Goal: Transaction & Acquisition: Purchase product/service

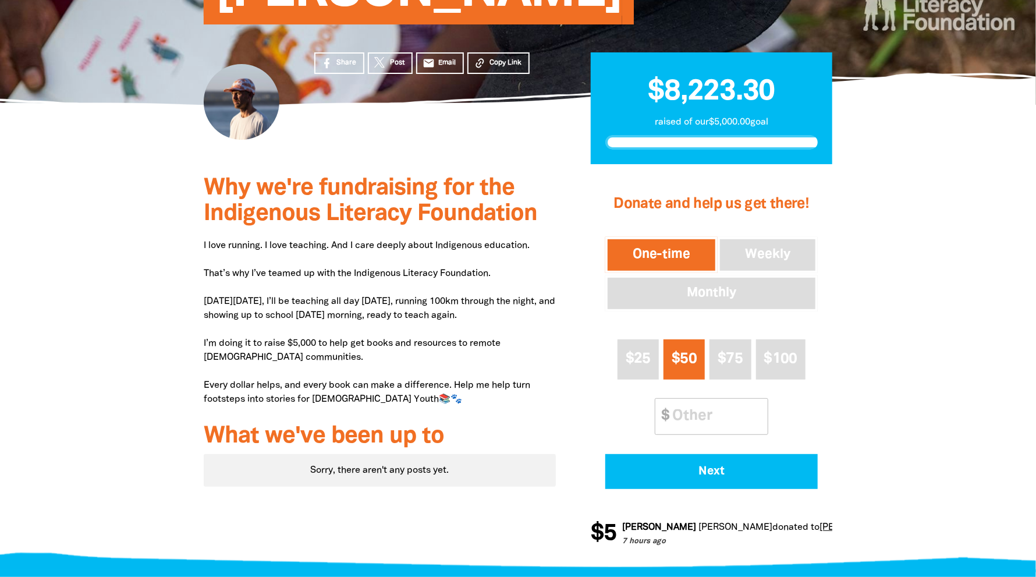
scroll to position [200, 0]
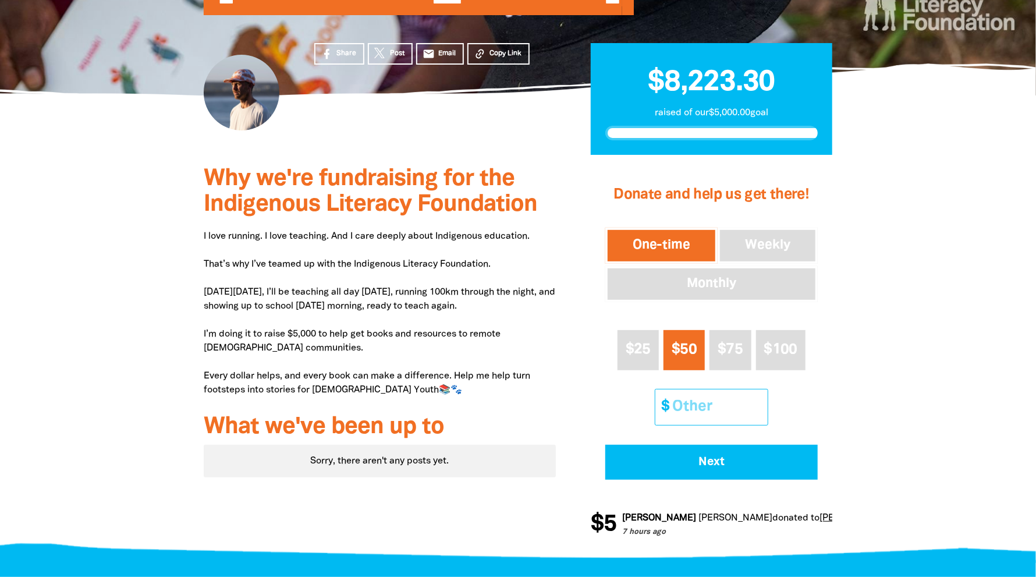
click at [697, 410] on input "Other Amount" at bounding box center [715, 406] width 103 height 35
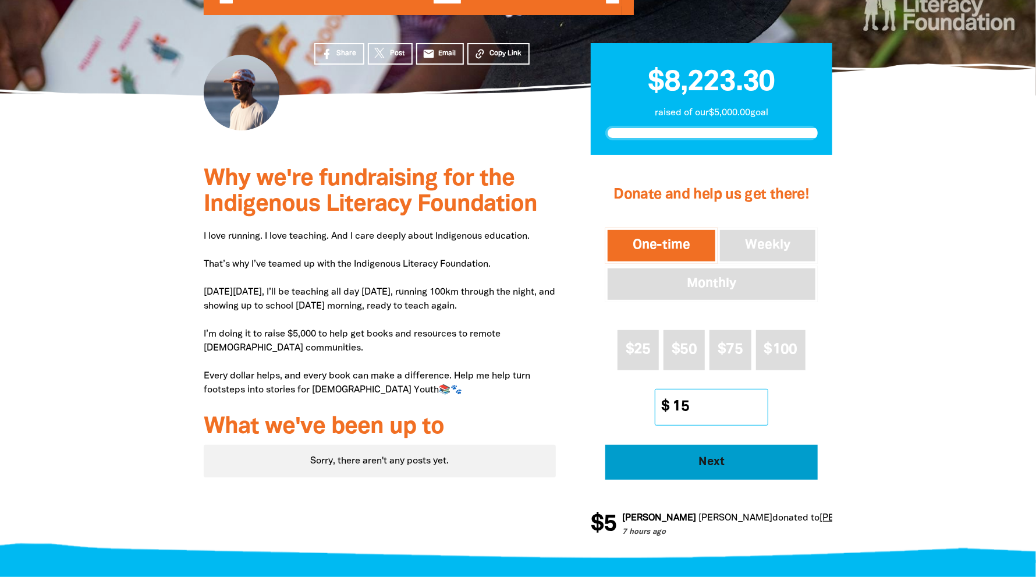
type input "15"
click at [743, 457] on span "Next" at bounding box center [711, 462] width 180 height 12
select select "AU"
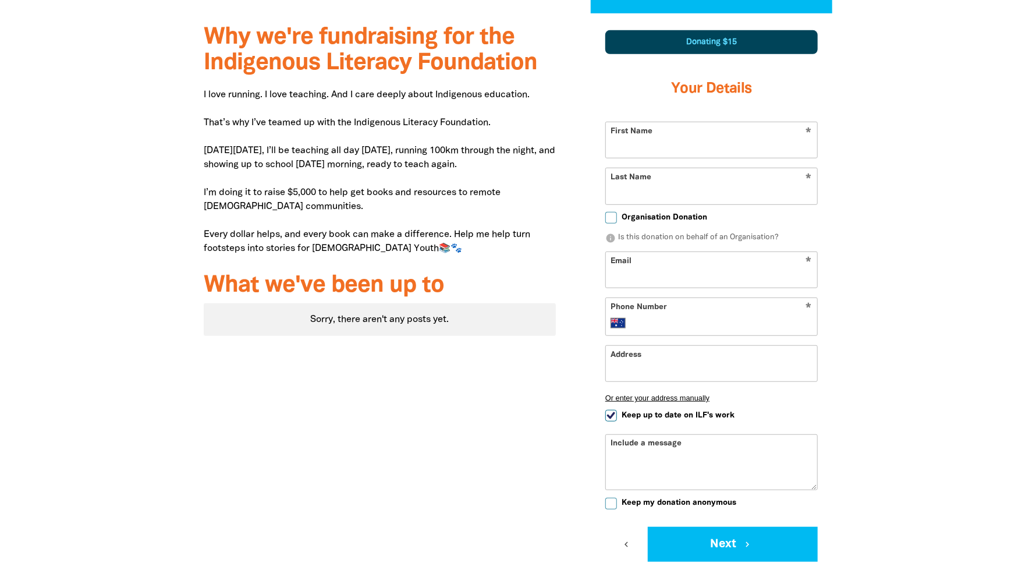
scroll to position [349, 0]
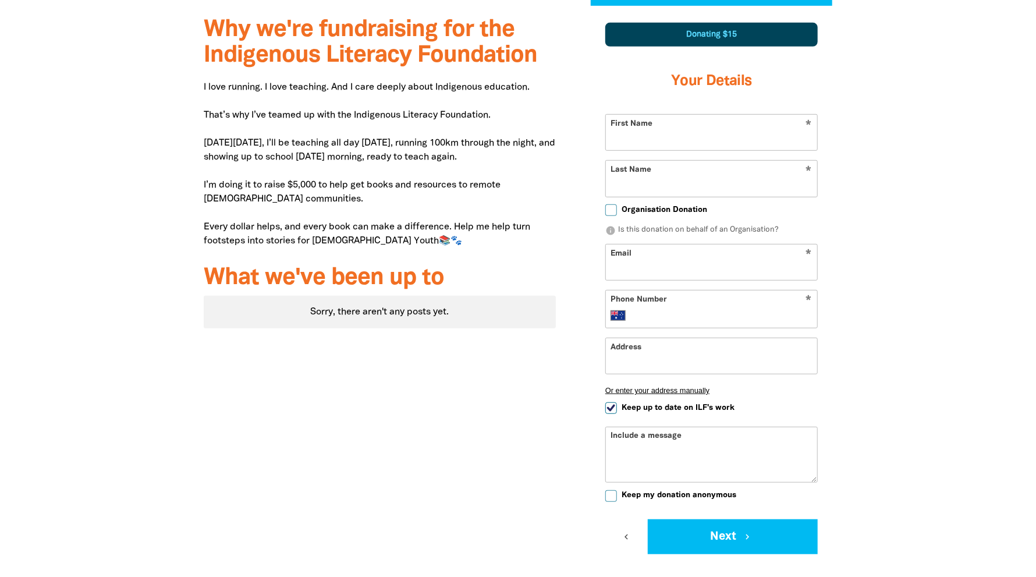
click at [660, 138] on input "First Name" at bounding box center [711, 132] width 211 height 35
type input "[PERSON_NAME]"
type input "[EMAIL_ADDRESS][DOMAIN_NAME]"
type input "0433 351 325"
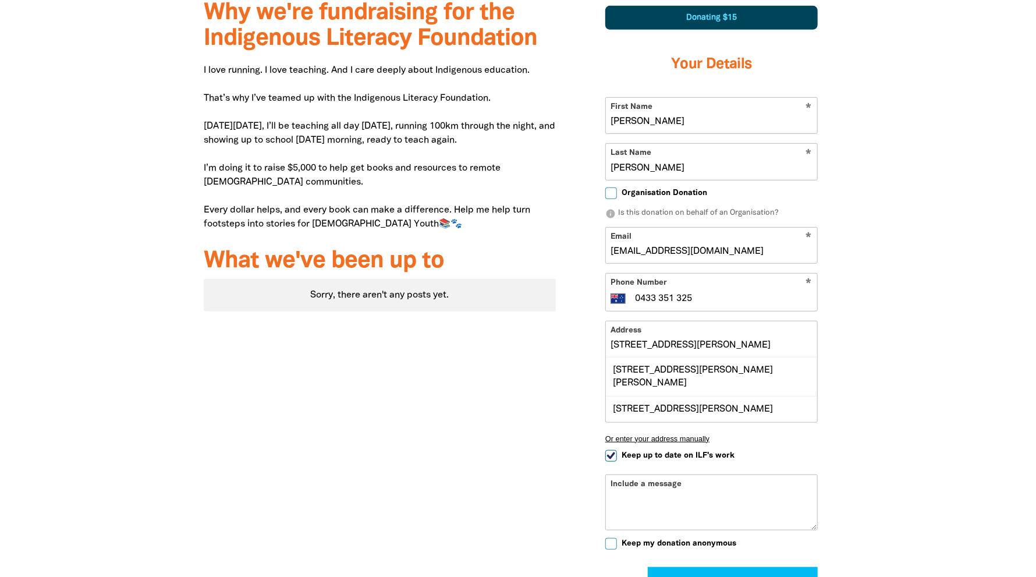
scroll to position [374, 0]
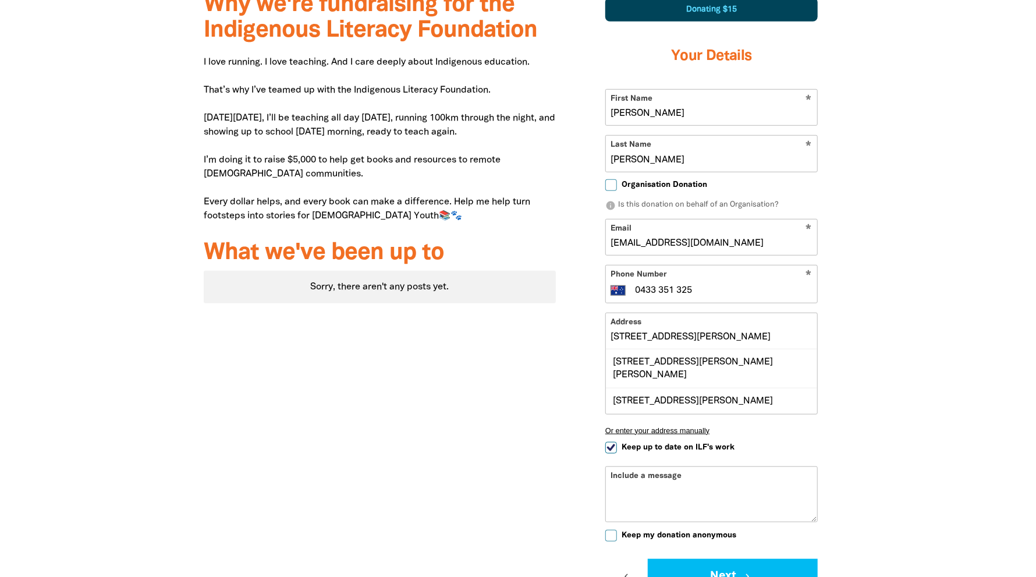
click at [706, 333] on input "[STREET_ADDRESS][PERSON_NAME]" at bounding box center [711, 330] width 211 height 35
click at [789, 387] on div "[STREET_ADDRESS][PERSON_NAME]" at bounding box center [711, 400] width 211 height 26
type input "[STREET_ADDRESS][PERSON_NAME]"
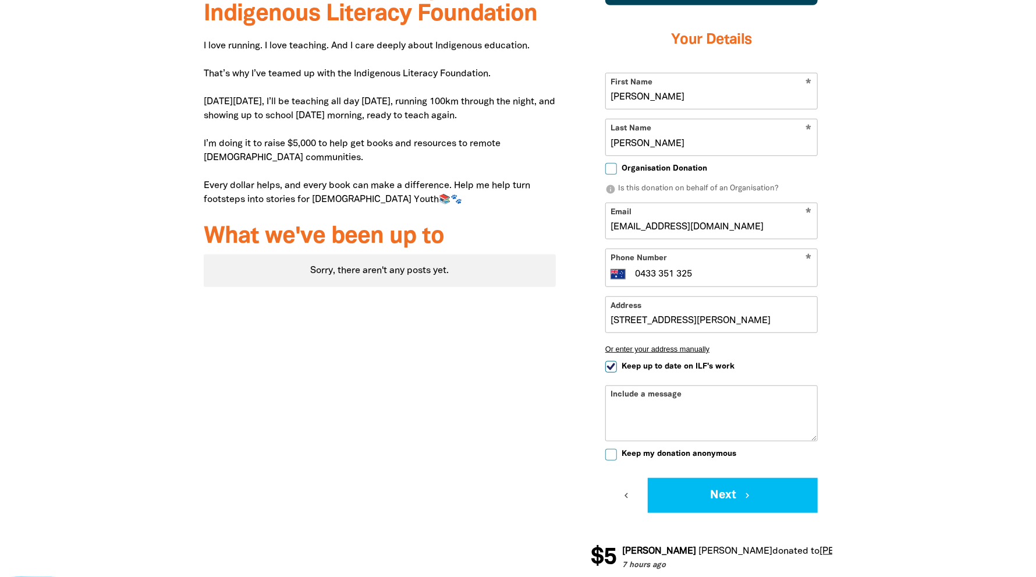
scroll to position [392, 0]
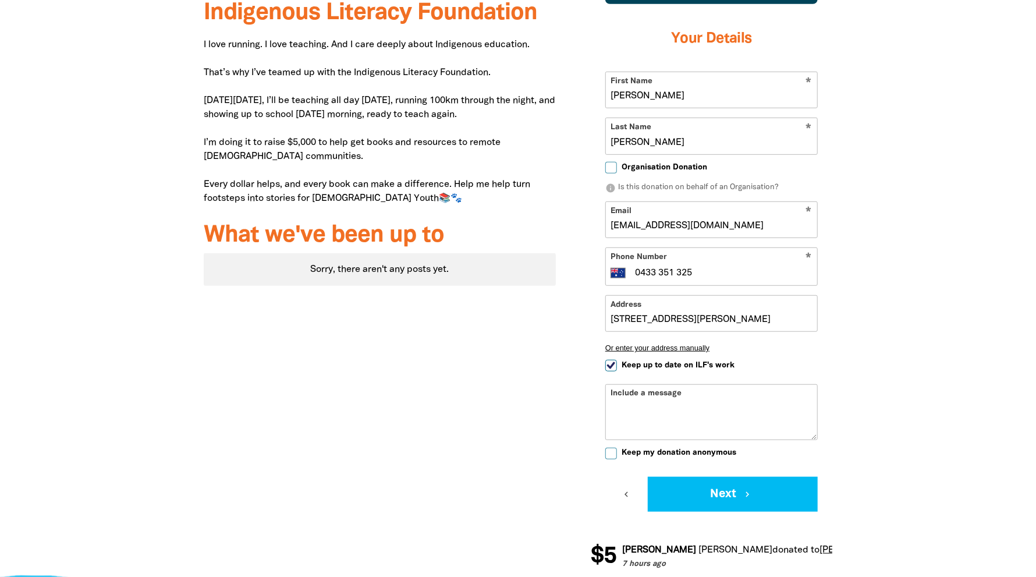
click at [615, 364] on input "Keep up to date on ILF's work" at bounding box center [611, 366] width 12 height 12
checkbox input "false"
click at [612, 449] on input "Keep my donation anonymous" at bounding box center [611, 453] width 12 height 12
checkbox input "true"
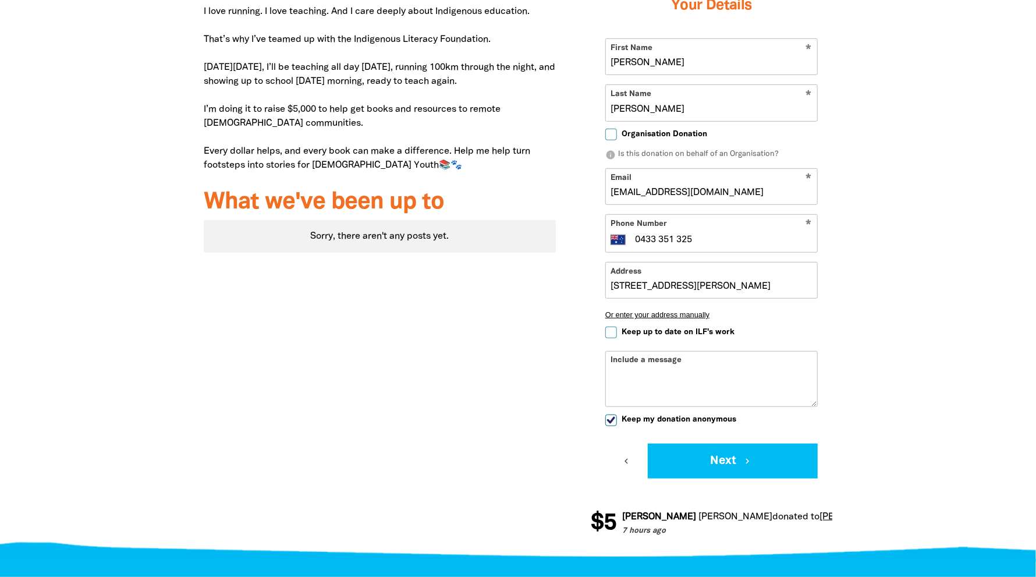
scroll to position [424, 0]
